Goal: Task Accomplishment & Management: Manage account settings

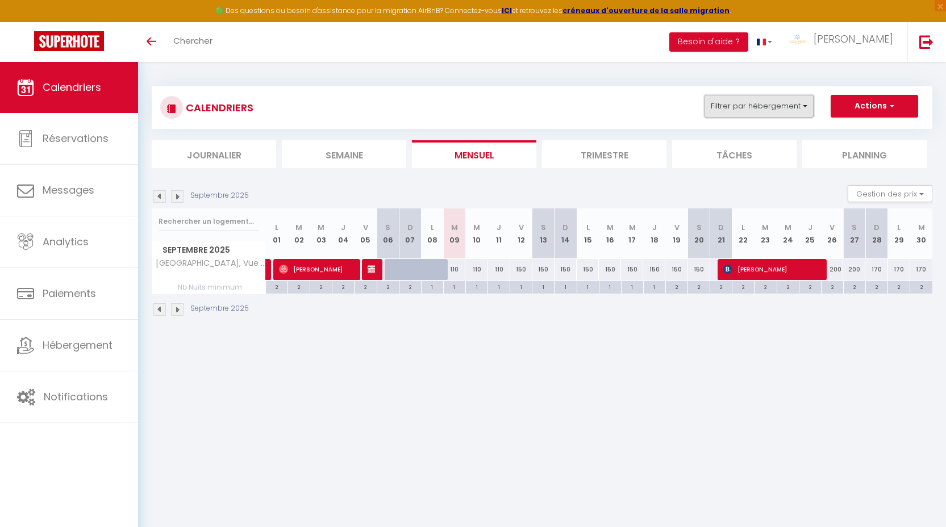
click at [796, 102] on button "Filtrer par hébergement" at bounding box center [759, 106] width 109 height 23
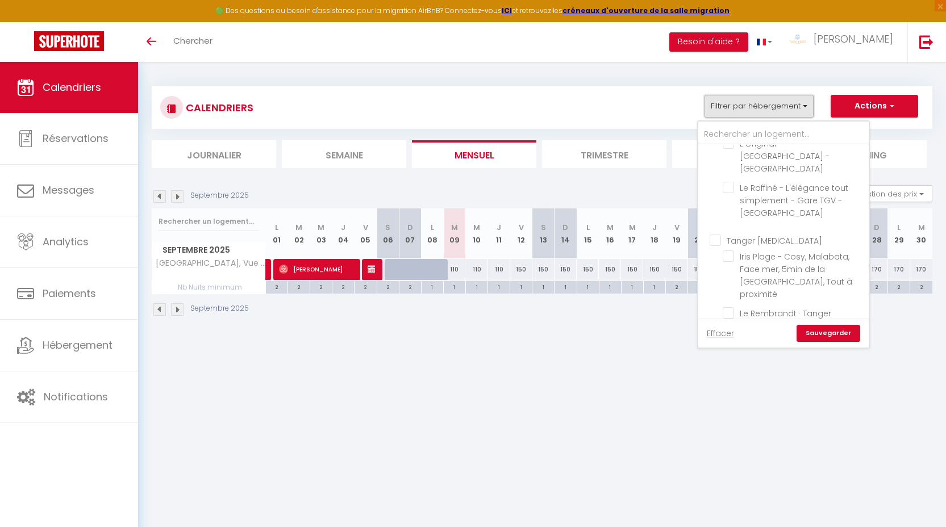
scroll to position [30, 0]
click at [748, 240] on input "Tanger [MEDICAL_DATA]" at bounding box center [795, 239] width 170 height 11
checkbox input "true"
checkbox input "false"
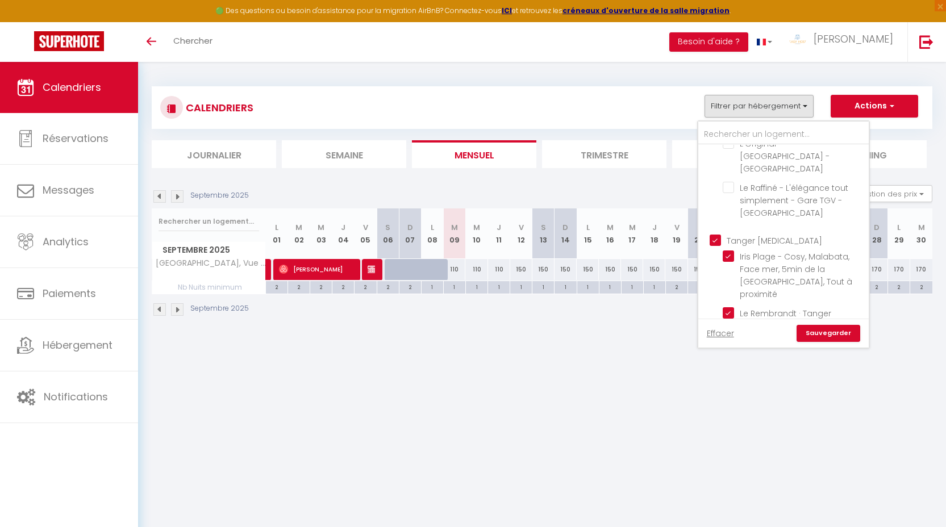
checkbox input "true"
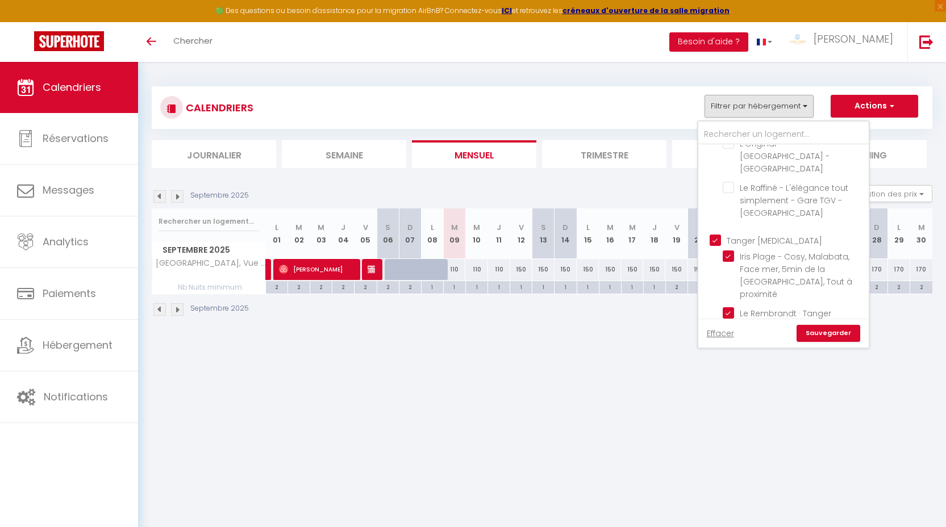
checkbox input "true"
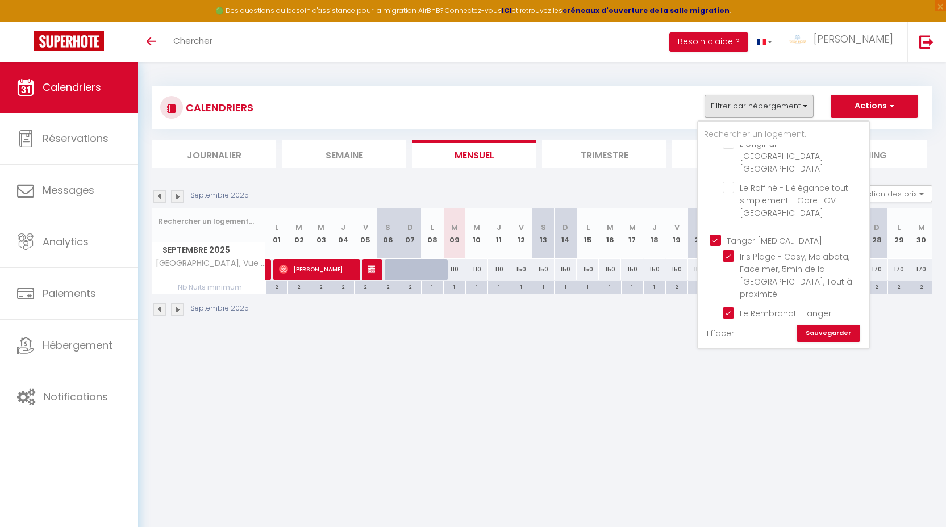
checkbox input "true"
checkbox input "false"
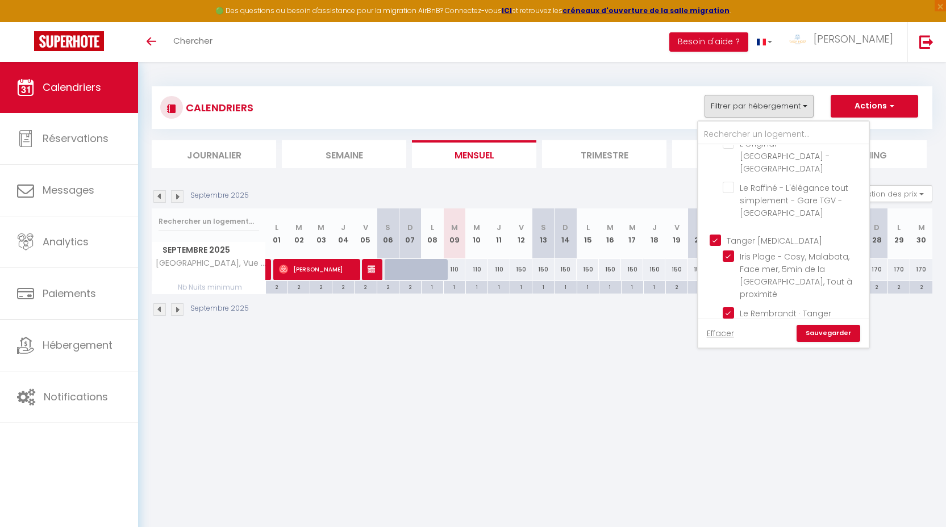
checkbox input "false"
checkbox input "true"
click at [839, 338] on link "Sauvegarder" at bounding box center [829, 333] width 64 height 17
select select
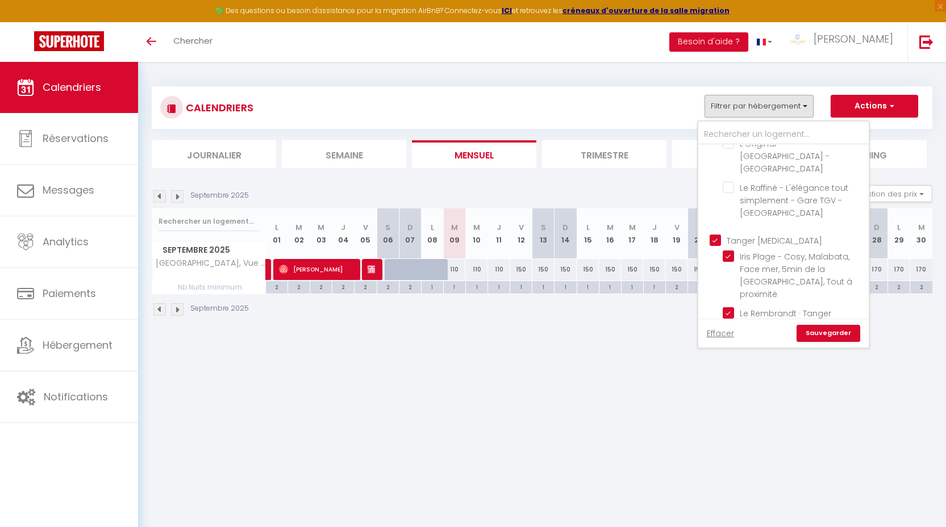
select select
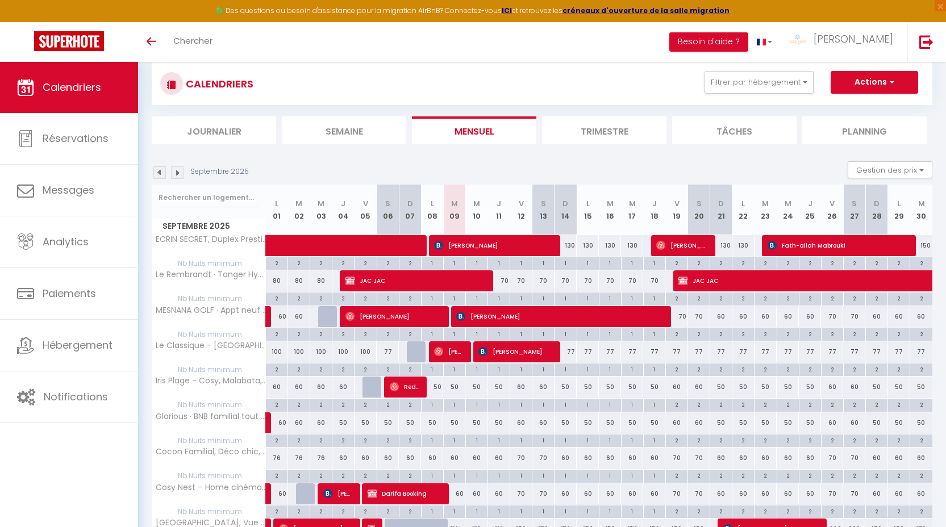
scroll to position [24, 0]
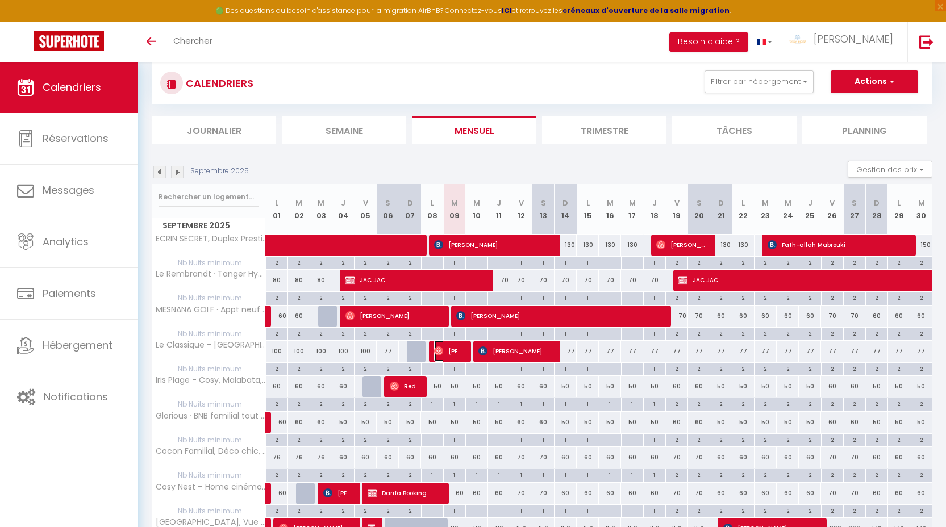
click at [447, 361] on span "[PERSON_NAME]" at bounding box center [449, 351] width 30 height 22
select select "OK"
select select "0"
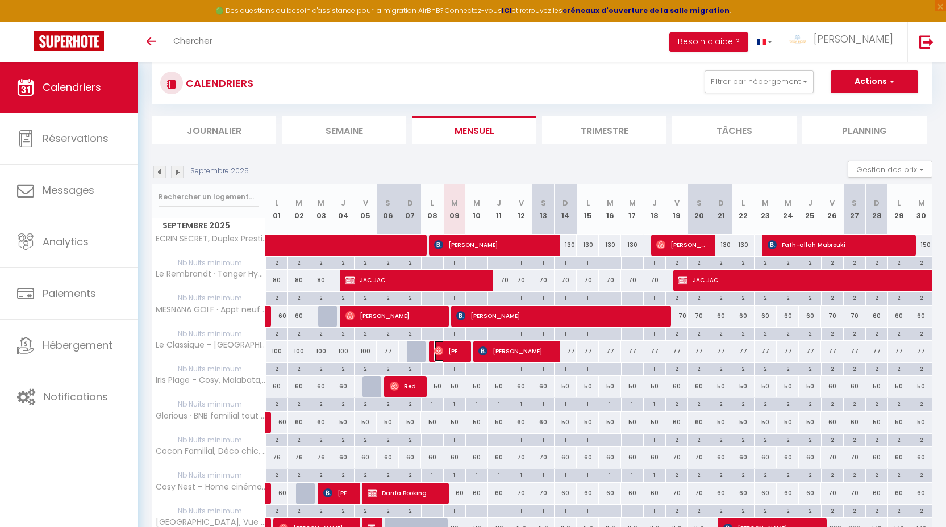
select select "1"
select select
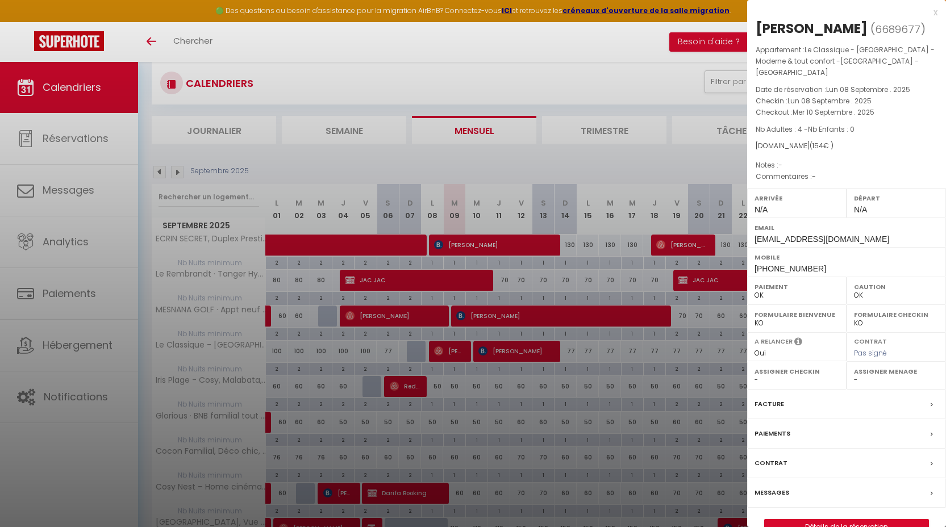
click at [934, 15] on div "x" at bounding box center [842, 13] width 190 height 14
